Goal: Find contact information: Find contact information

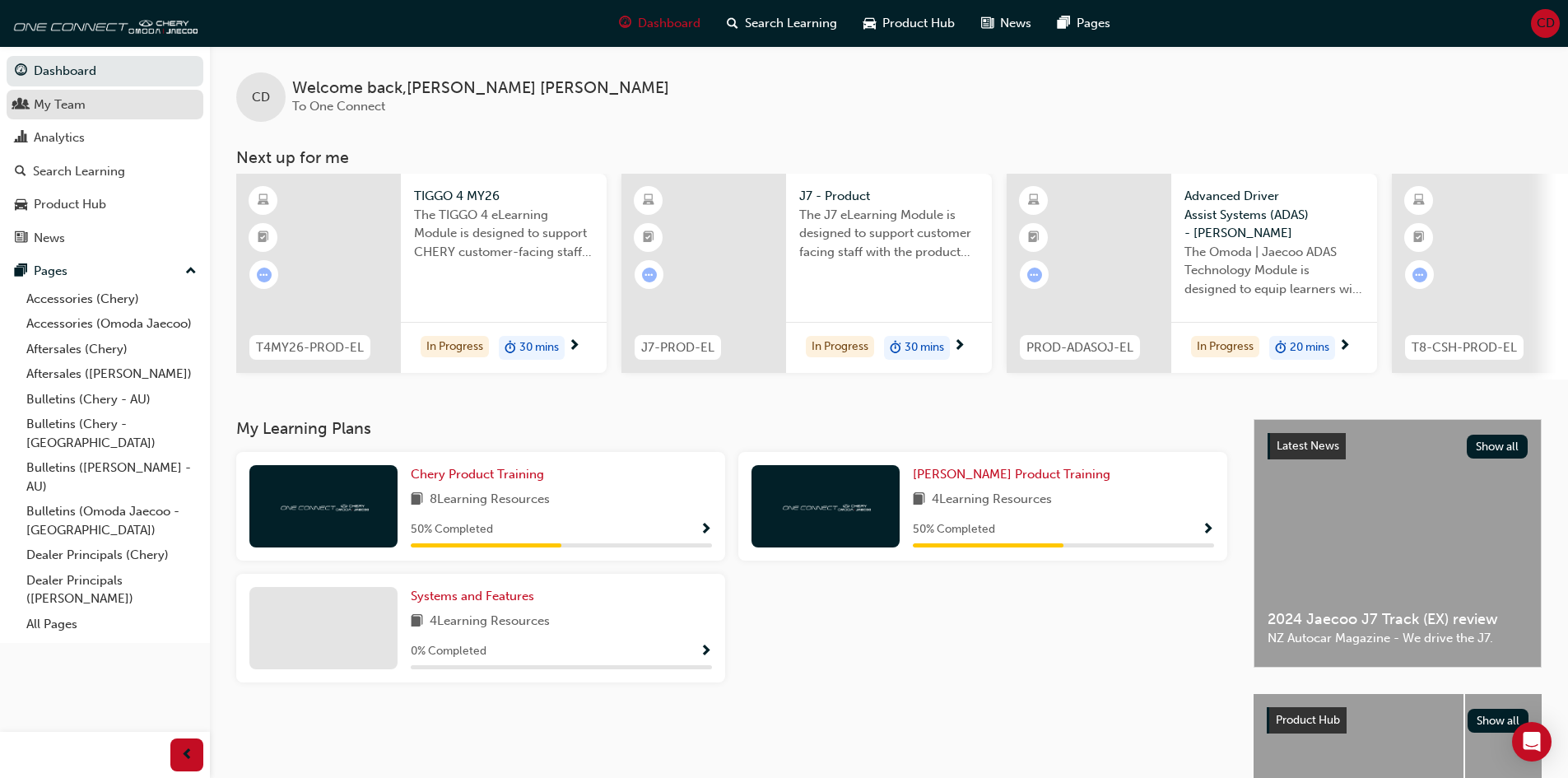
click at [137, 107] on div "My Team" at bounding box center [104, 104] width 180 height 21
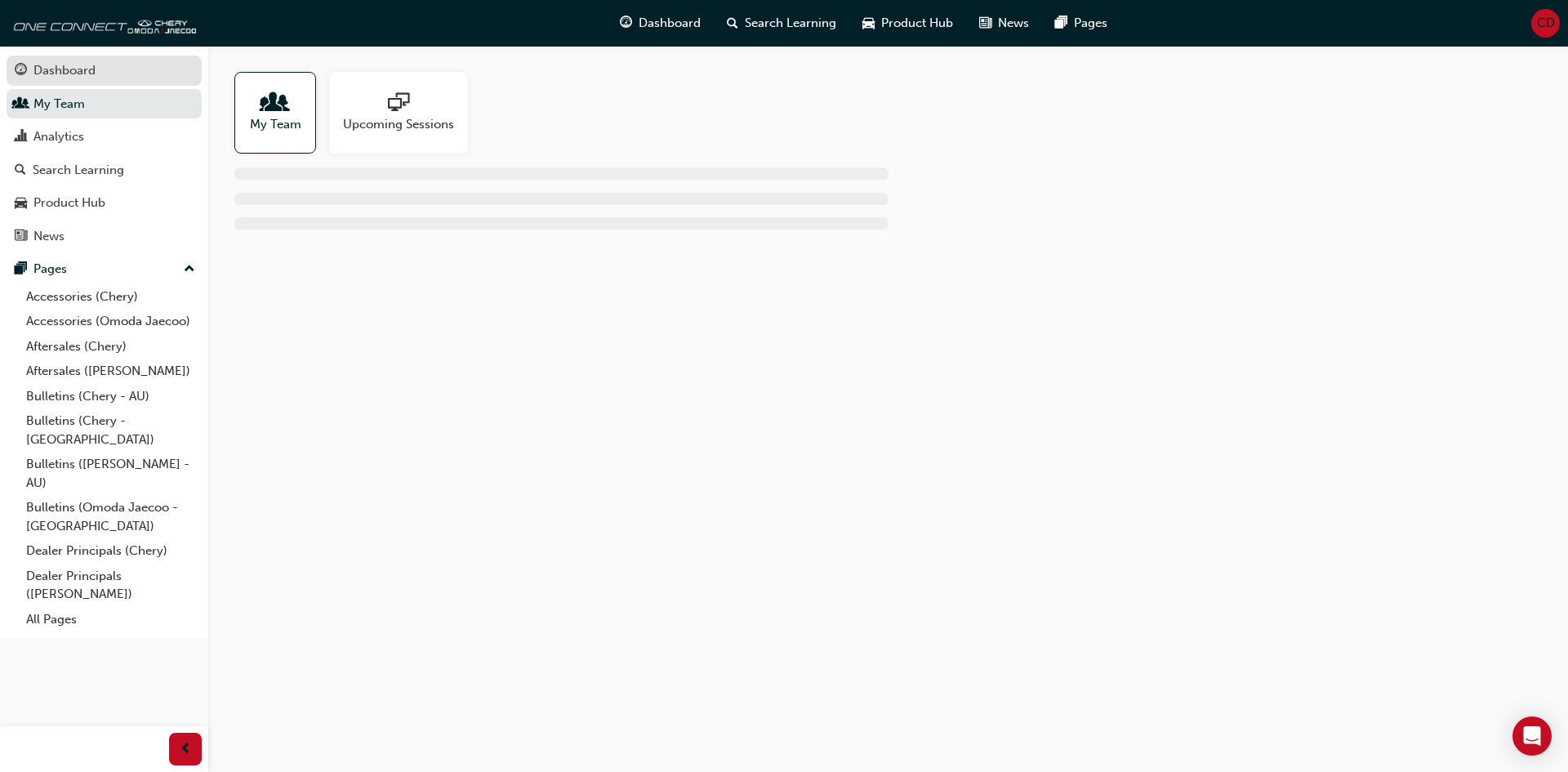
click at [101, 70] on div "Dashboard" at bounding box center [104, 71] width 178 height 21
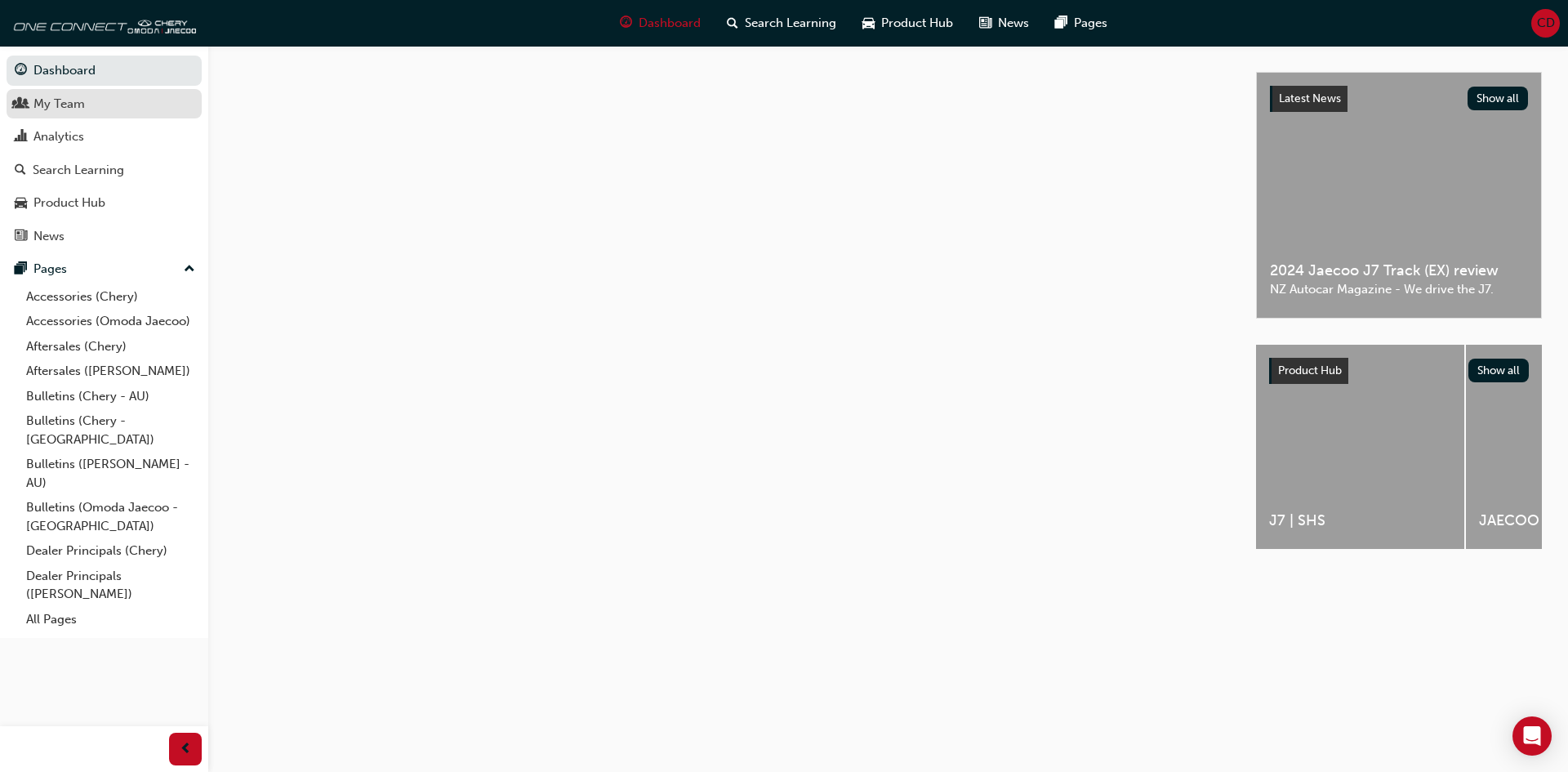
click at [103, 110] on div "My Team" at bounding box center [104, 104] width 178 height 21
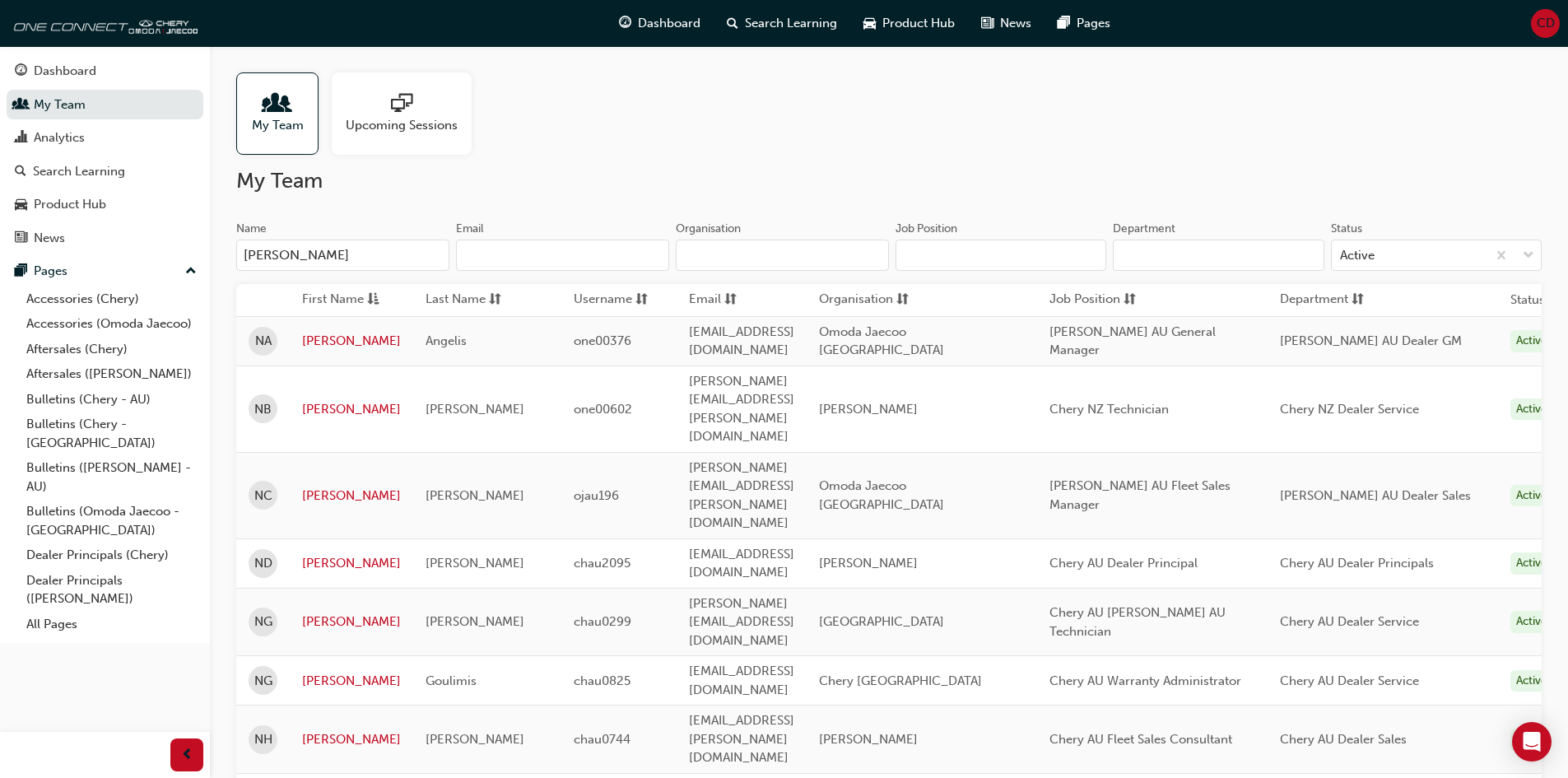
type input "[PERSON_NAME]"
drag, startPoint x: 844, startPoint y: 383, endPoint x: 675, endPoint y: 377, distance: 169.1
click at [676, 377] on td "[PERSON_NAME][EMAIL_ADDRESS][PERSON_NAME][DOMAIN_NAME]" at bounding box center [741, 408] width 130 height 86
copy span "[PERSON_NAME][EMAIL_ADDRESS][PERSON_NAME][DOMAIN_NAME]"
click at [898, 186] on h2 "My Team" at bounding box center [889, 181] width 1305 height 26
